Goal: Obtain resource: Download file/media

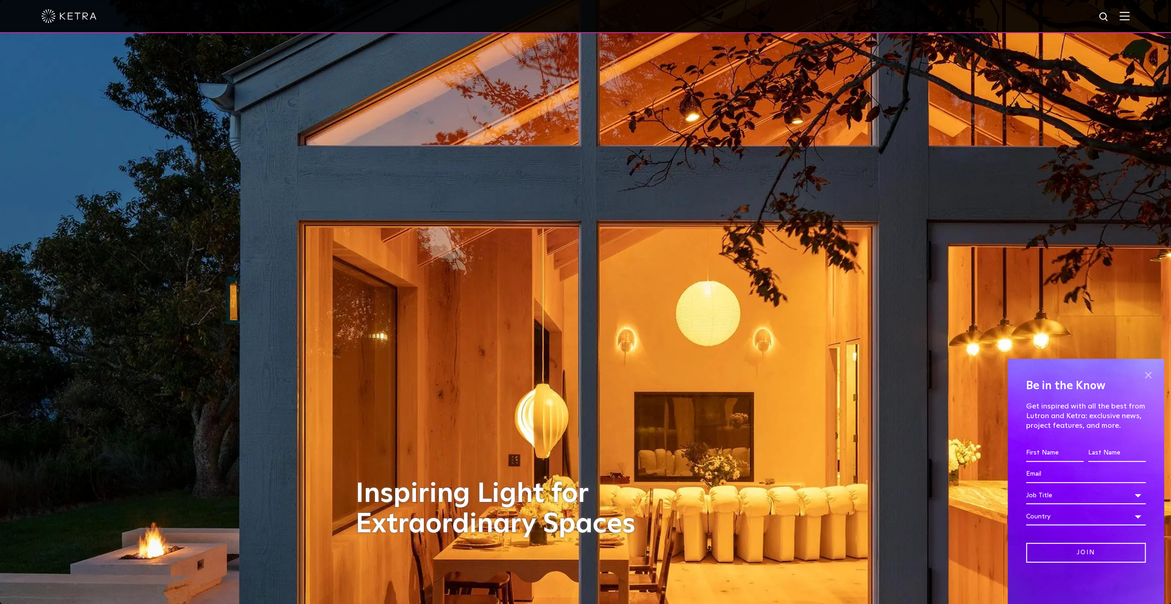
click at [1147, 371] on span at bounding box center [1148, 375] width 14 height 14
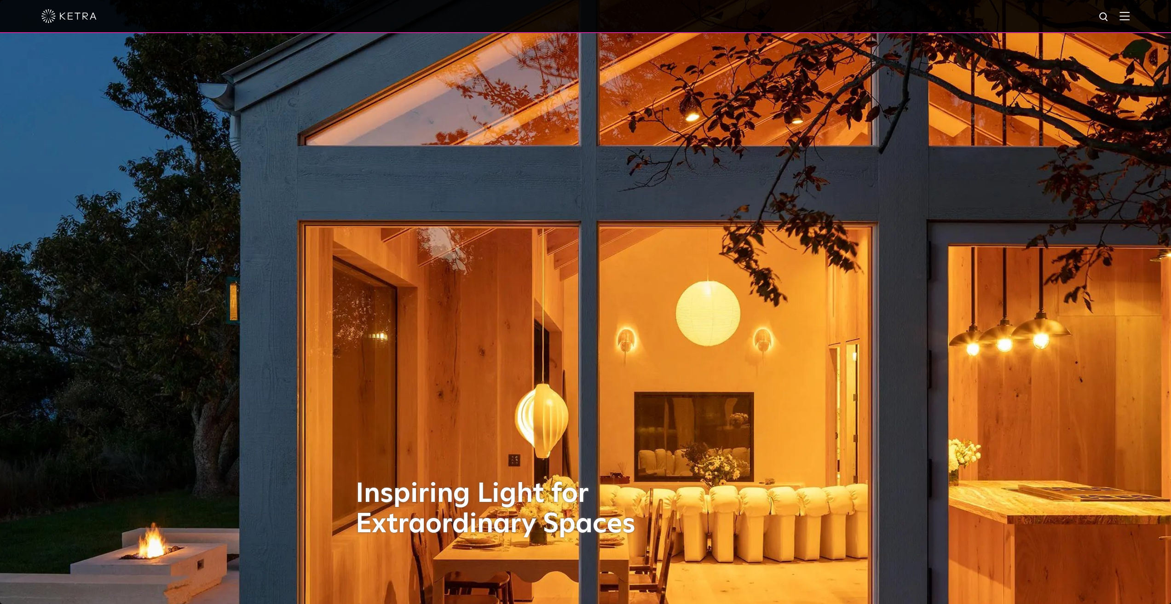
click at [1130, 17] on img at bounding box center [1125, 16] width 10 height 9
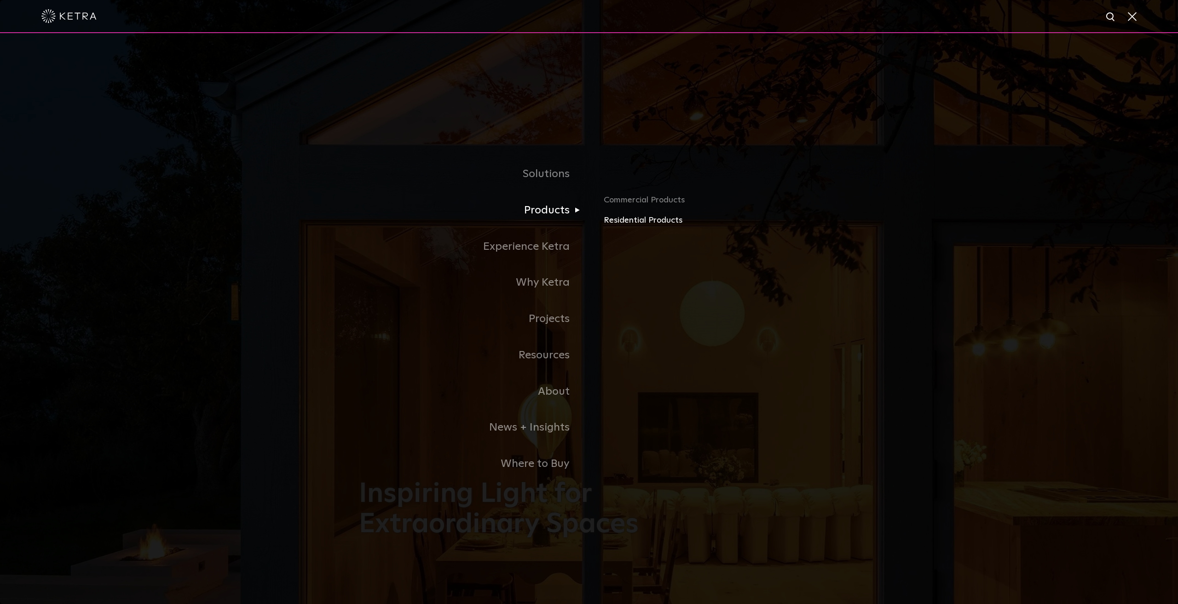
click at [630, 223] on link "Residential Products" at bounding box center [711, 220] width 215 height 13
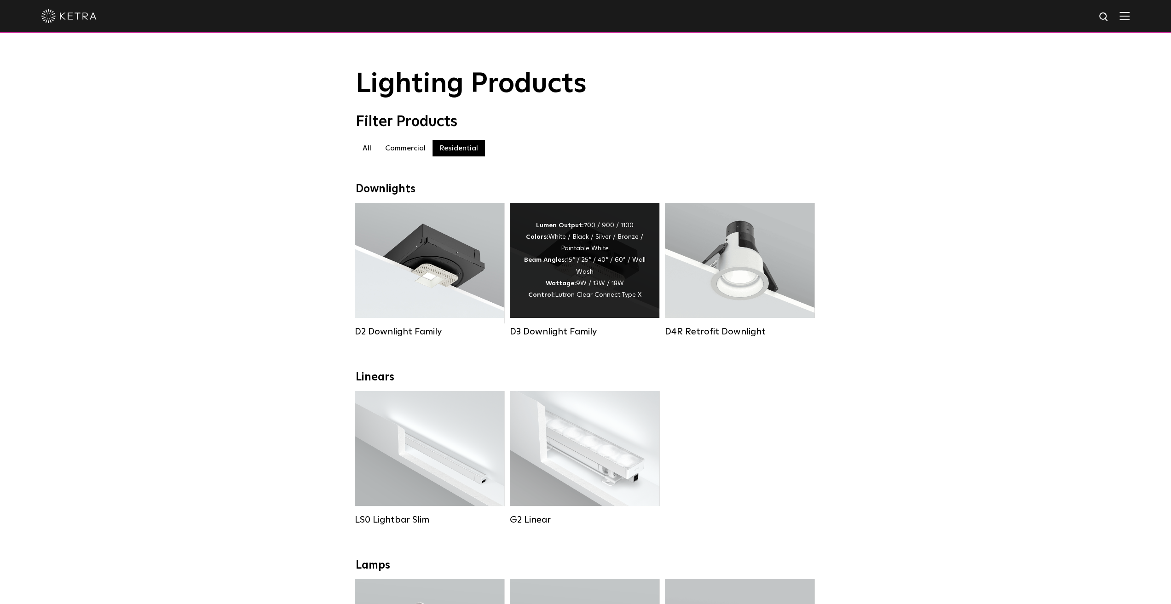
click at [589, 262] on div "Lumen Output: 700 / 900 / 1100 Colors: White / Black / Silver / Bronze / Painta…" at bounding box center [585, 260] width 122 height 81
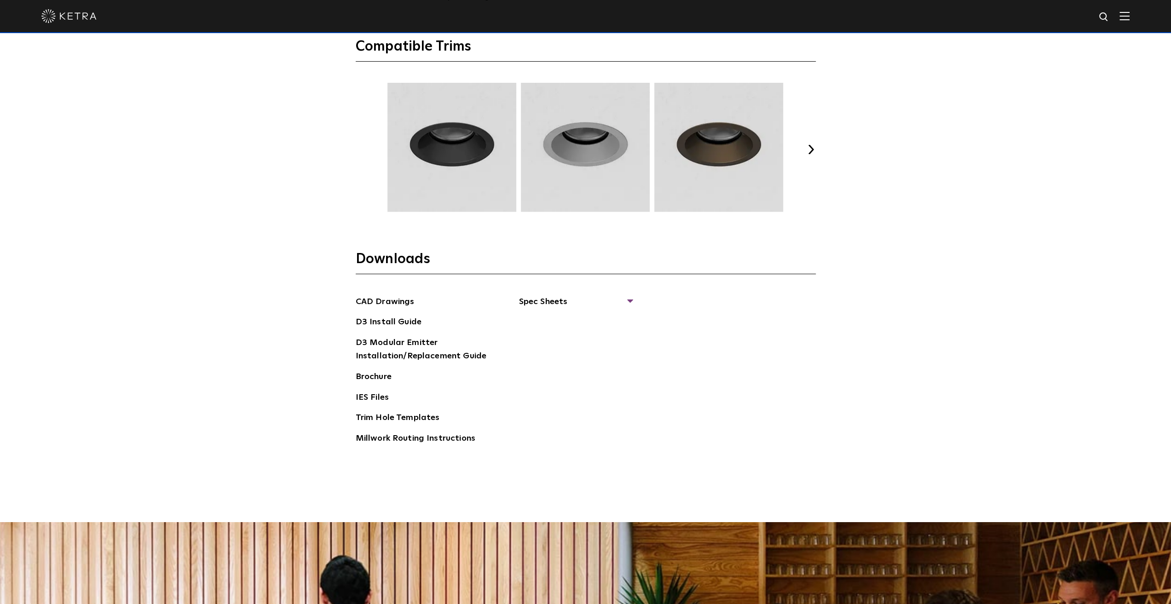
scroll to position [1519, 0]
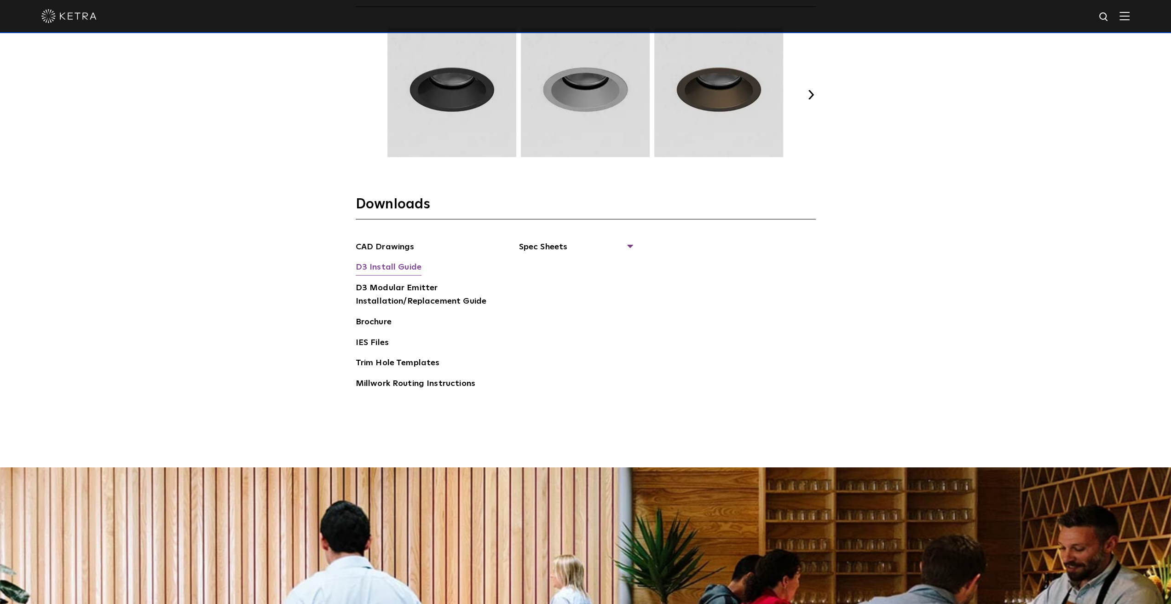
click at [381, 266] on link "D3 Install Guide" at bounding box center [389, 268] width 66 height 15
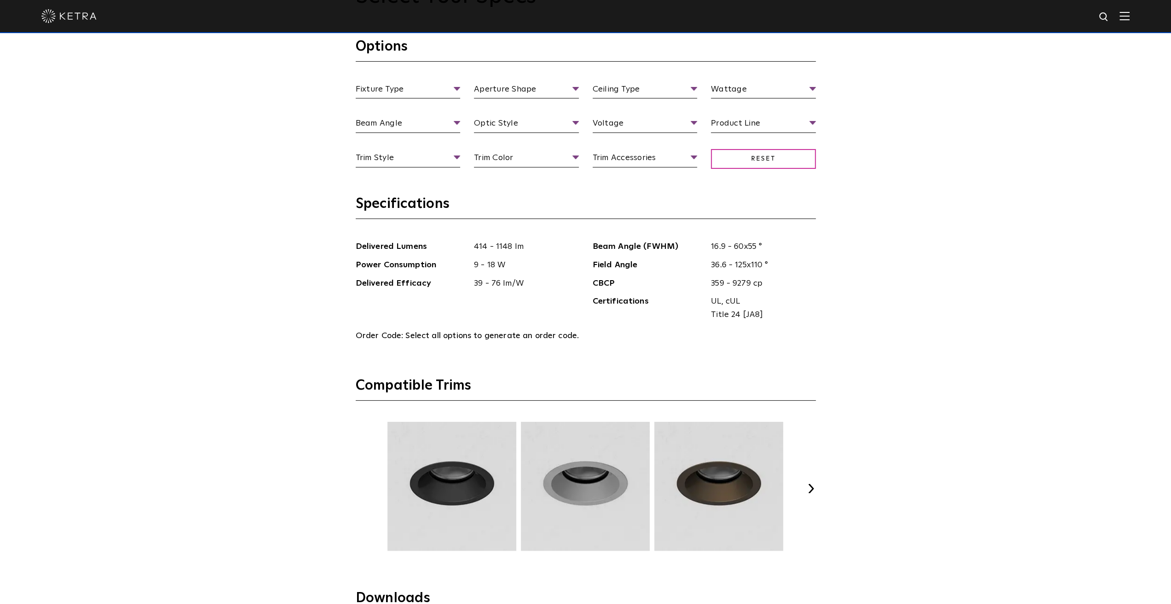
scroll to position [1105, 0]
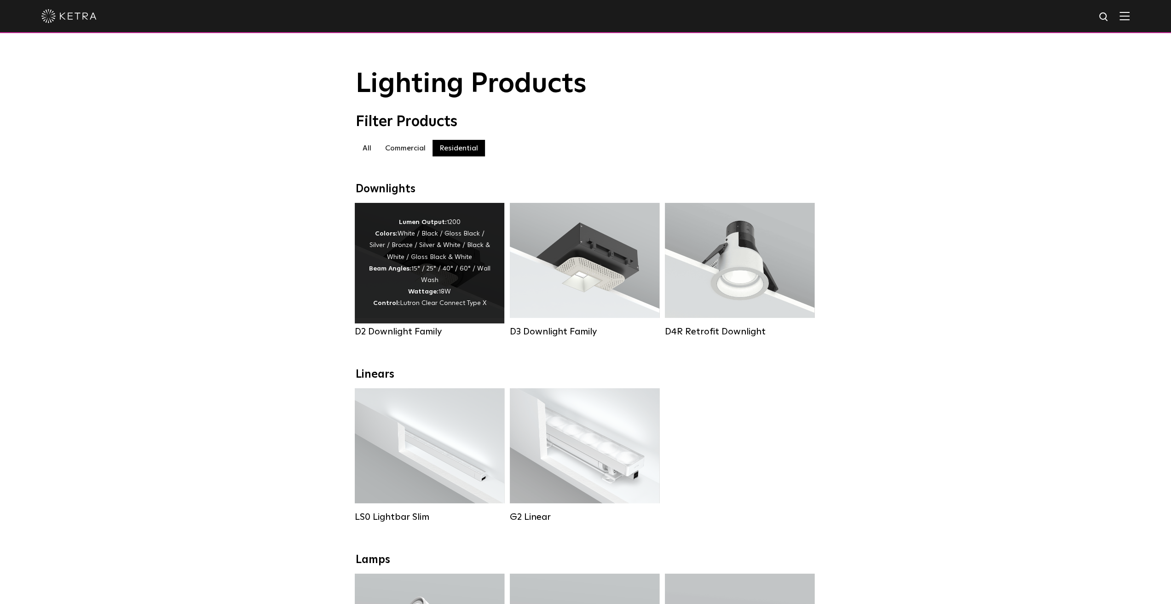
click at [423, 281] on div "Lumen Output: 1200 Colors: White / Black / Gloss Black / Silver / Bronze / Silv…" at bounding box center [430, 263] width 122 height 93
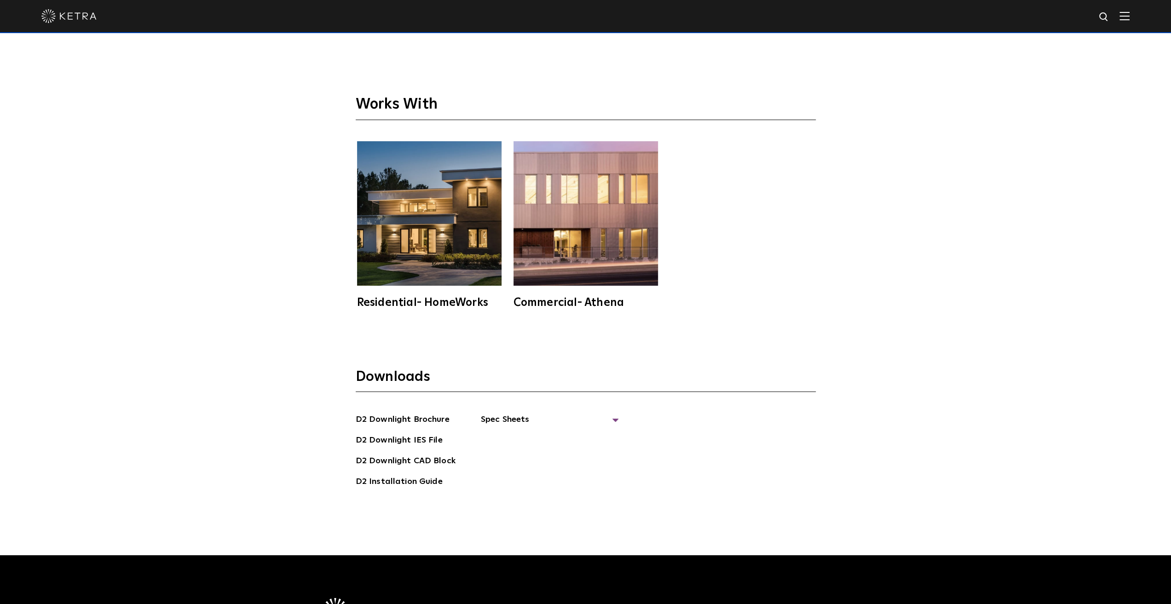
scroll to position [3037, 0]
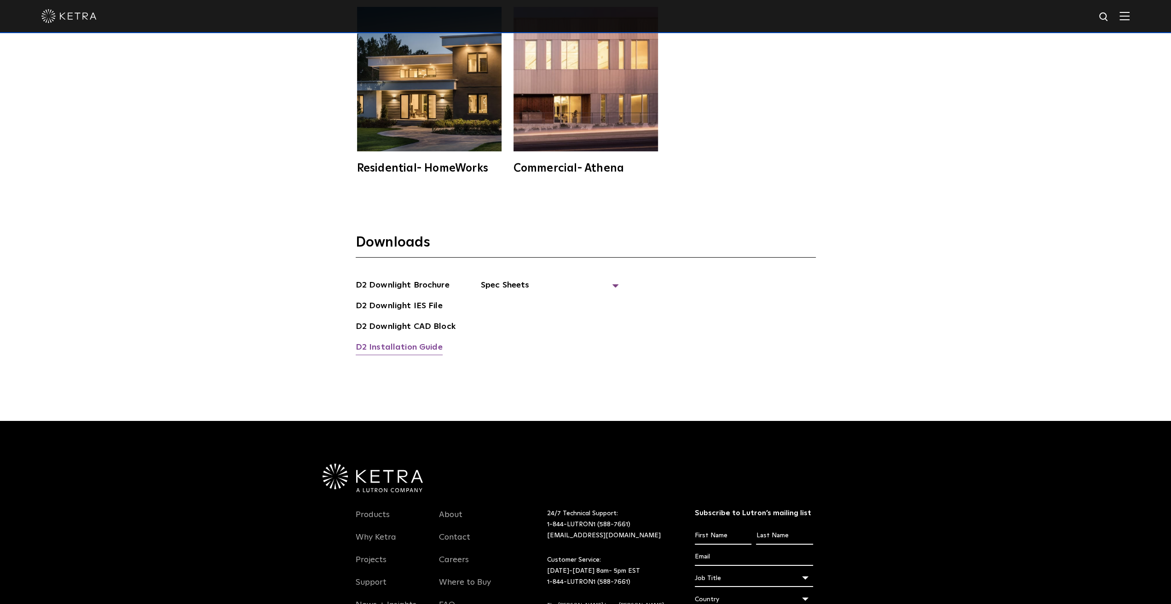
click at [377, 346] on link "D2 Installation Guide" at bounding box center [399, 348] width 87 height 15
